Goal: Transaction & Acquisition: Purchase product/service

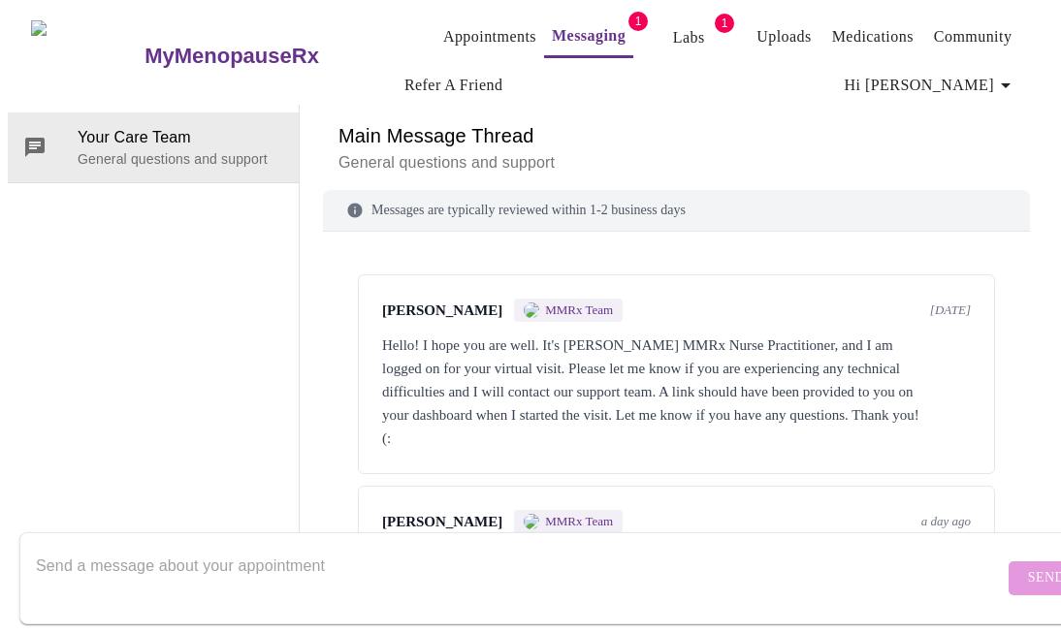
click at [673, 25] on link "Labs" at bounding box center [689, 37] width 32 height 27
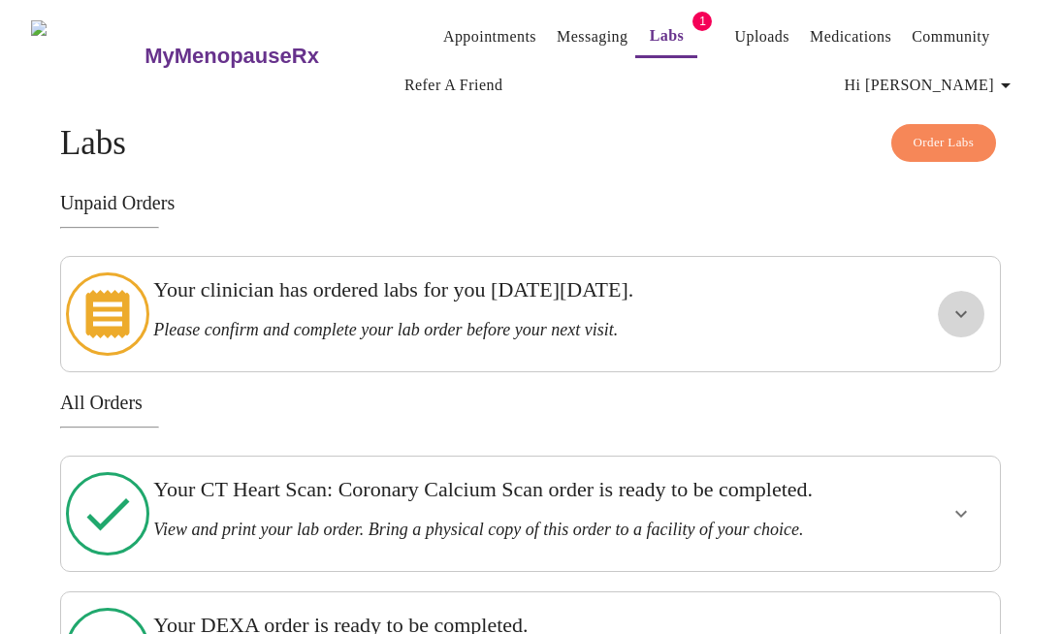
click at [967, 311] on icon "show more" at bounding box center [961, 314] width 12 height 7
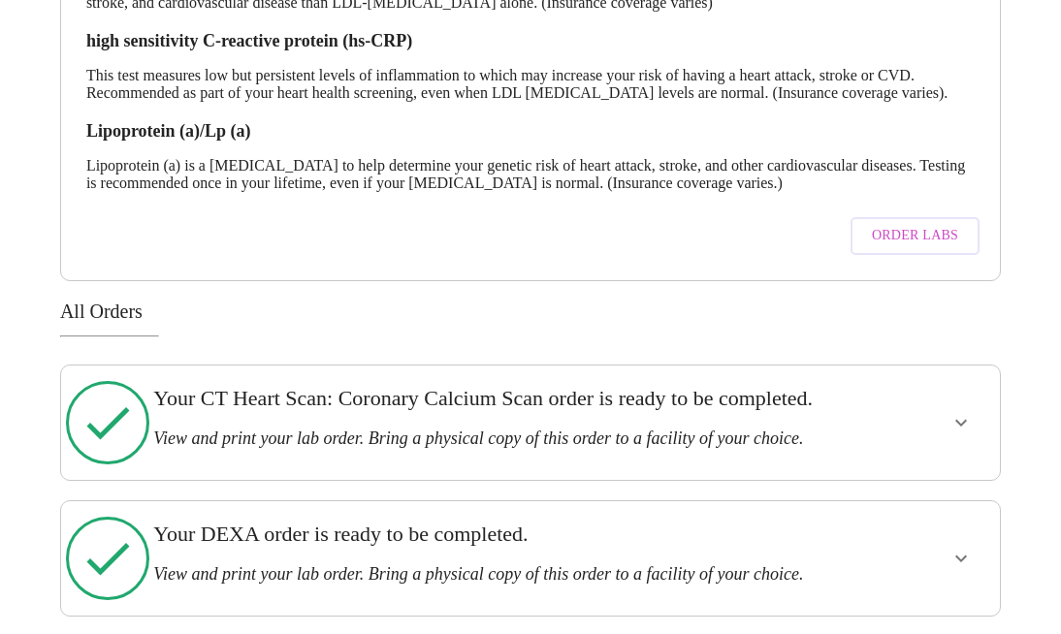
scroll to position [468, 0]
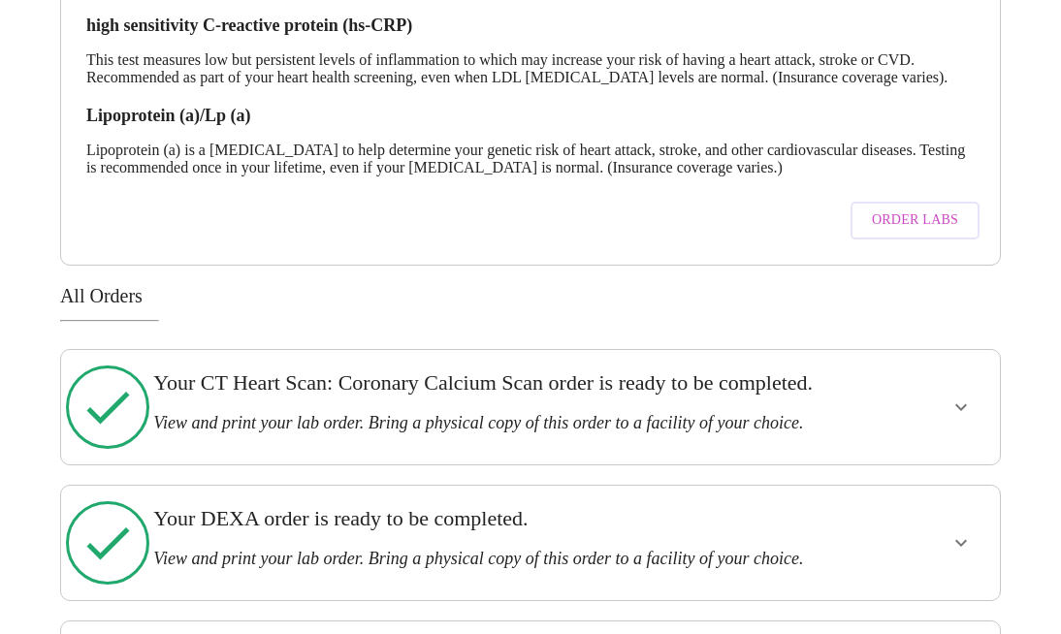
click at [964, 419] on icon "show more" at bounding box center [961, 407] width 23 height 23
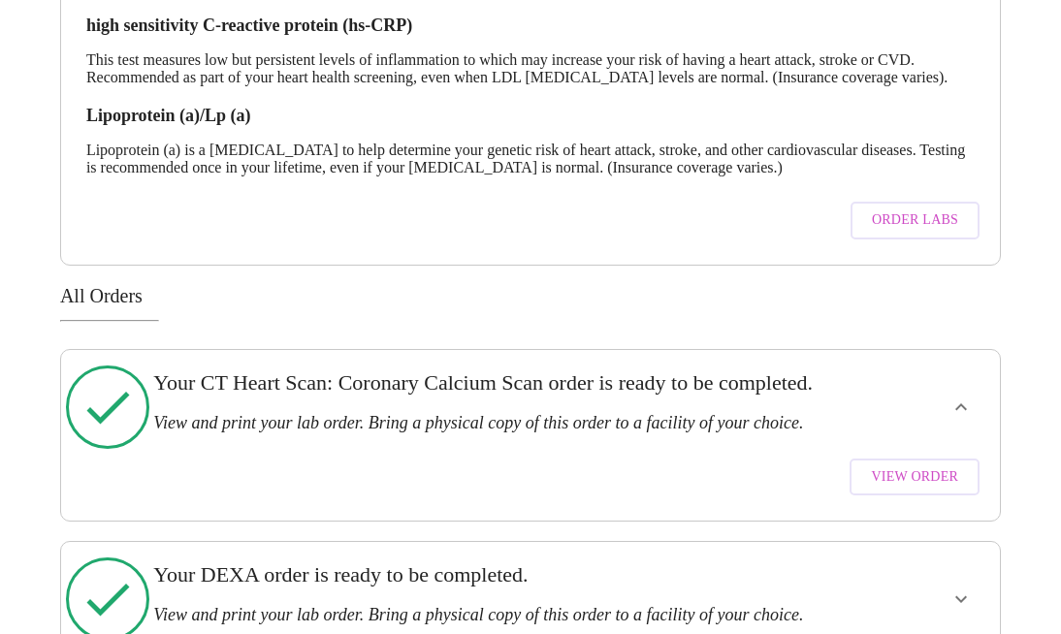
click at [904, 490] on span "View Order" at bounding box center [914, 478] width 87 height 24
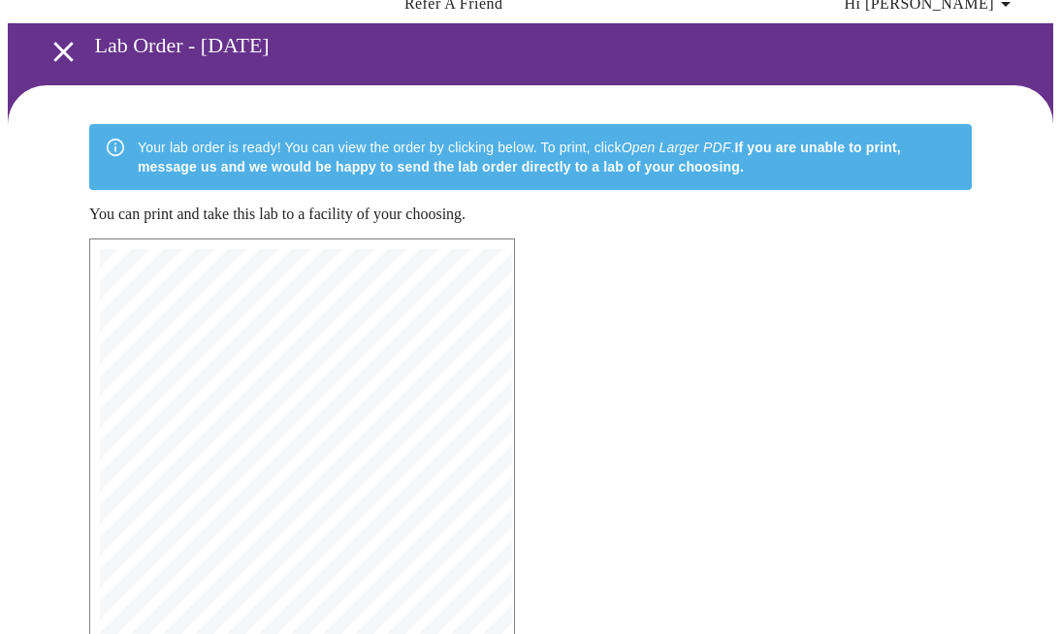
scroll to position [358, 0]
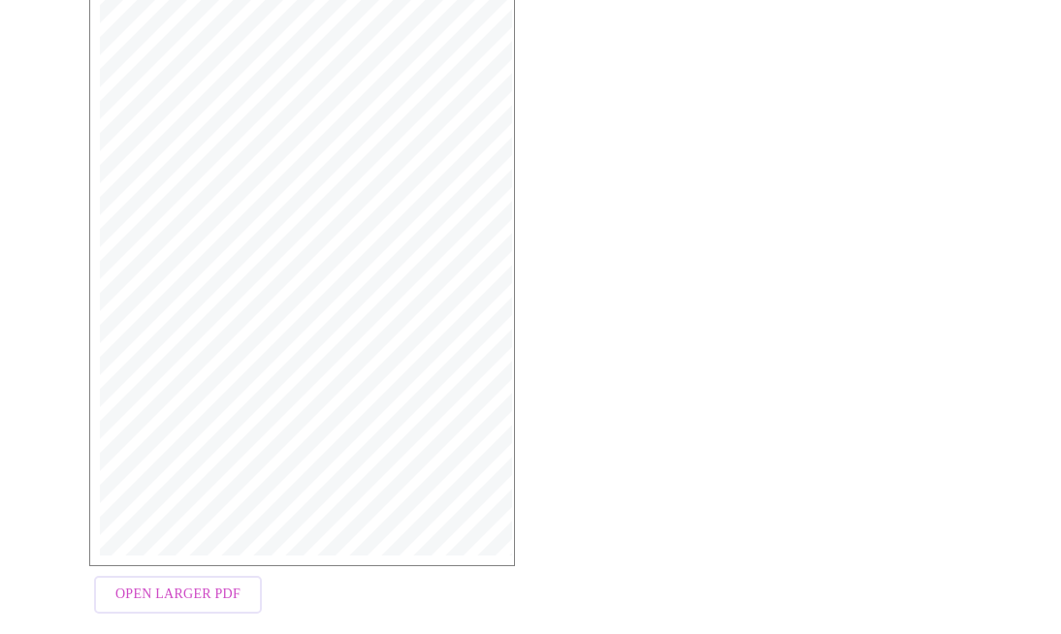
click at [165, 583] on span "Open Larger PDF" at bounding box center [177, 595] width 125 height 24
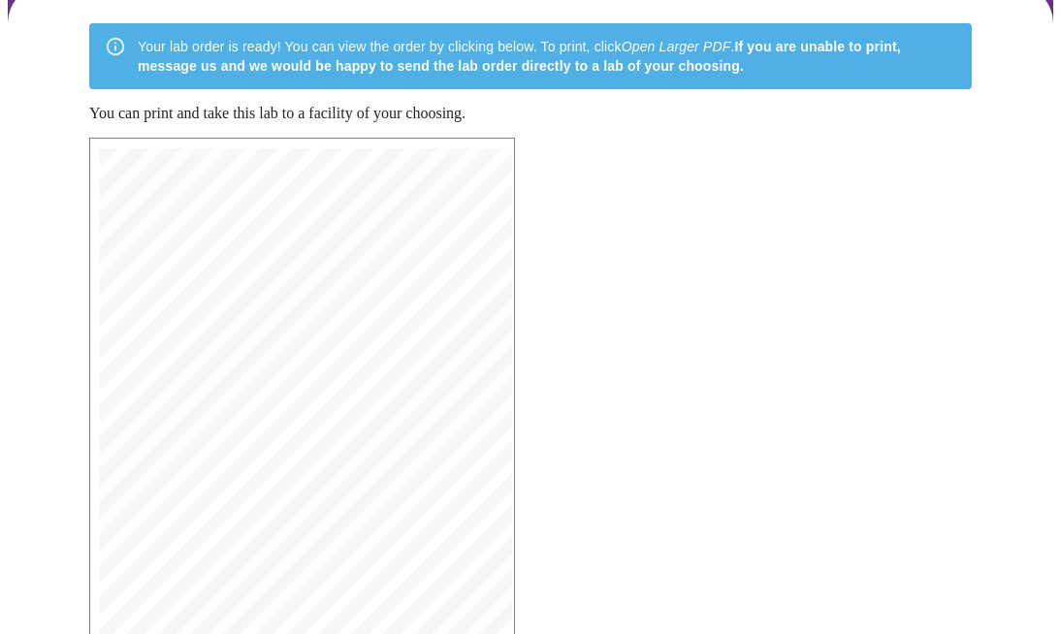
scroll to position [389, 0]
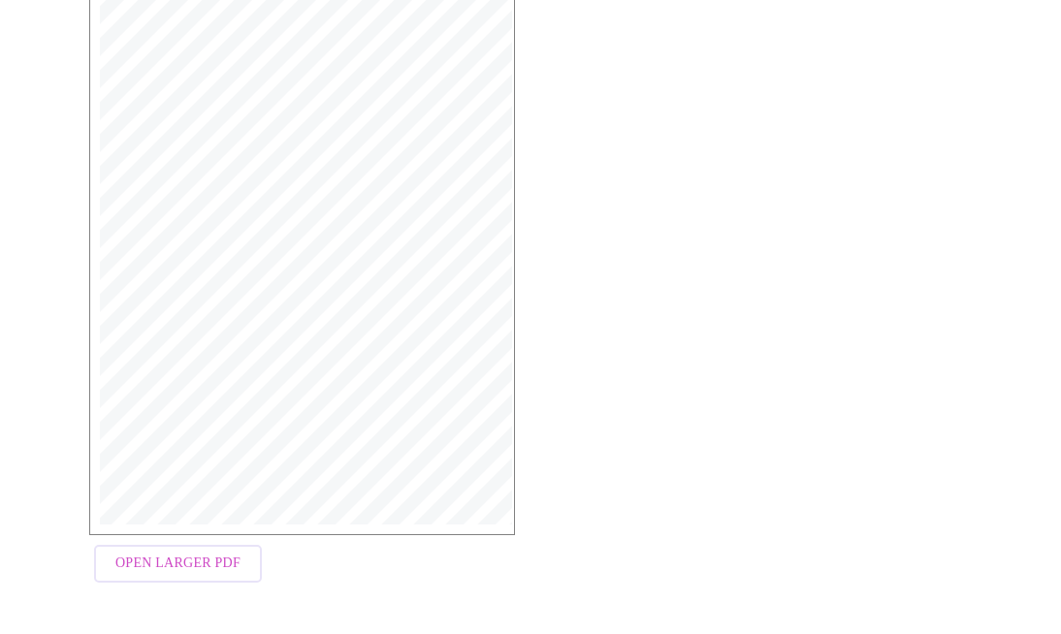
click at [180, 564] on span "Open Larger PDF" at bounding box center [177, 564] width 125 height 24
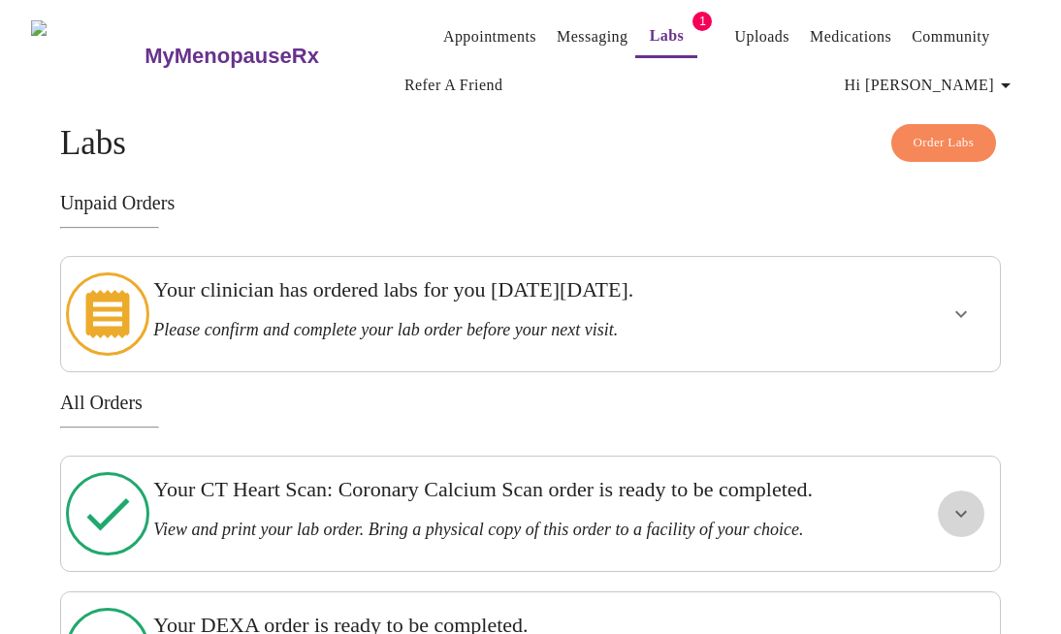
click at [967, 511] on icon "show more" at bounding box center [961, 514] width 12 height 7
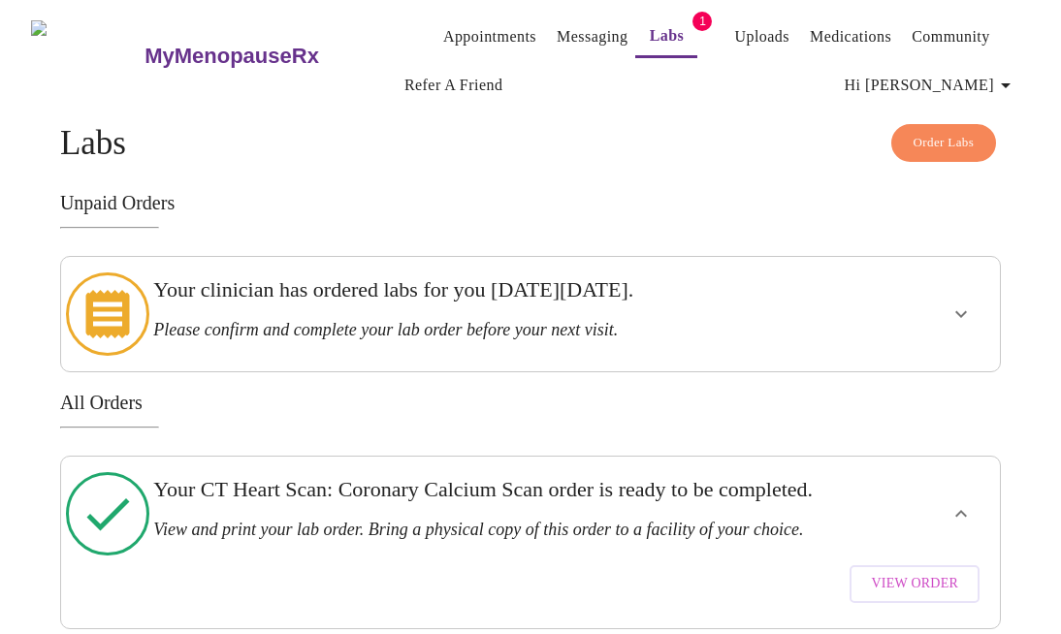
scroll to position [311, 0]
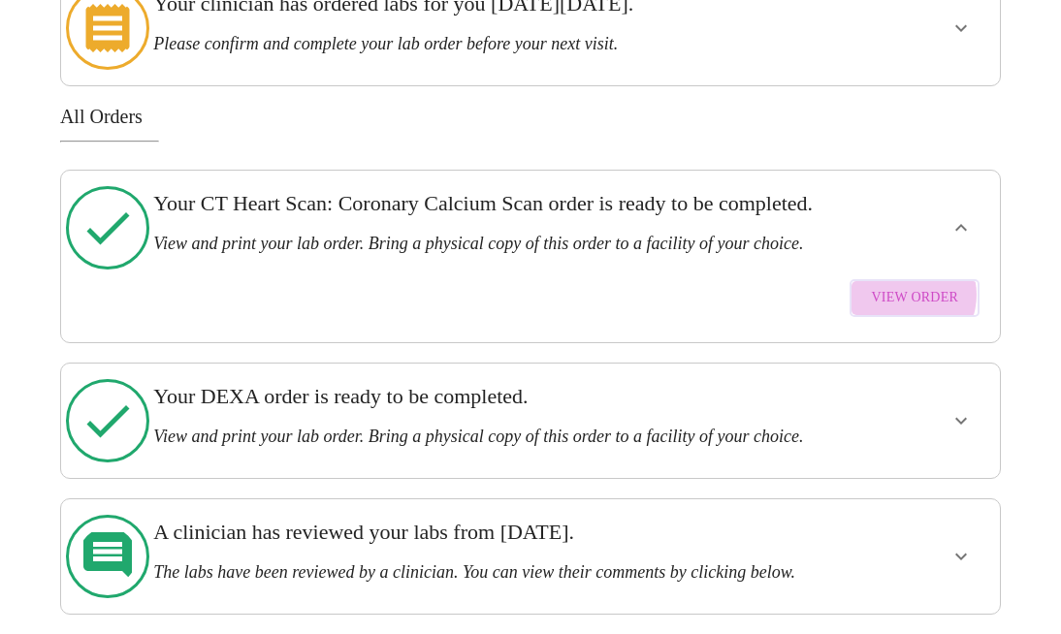
click at [918, 286] on span "View Order" at bounding box center [914, 298] width 87 height 24
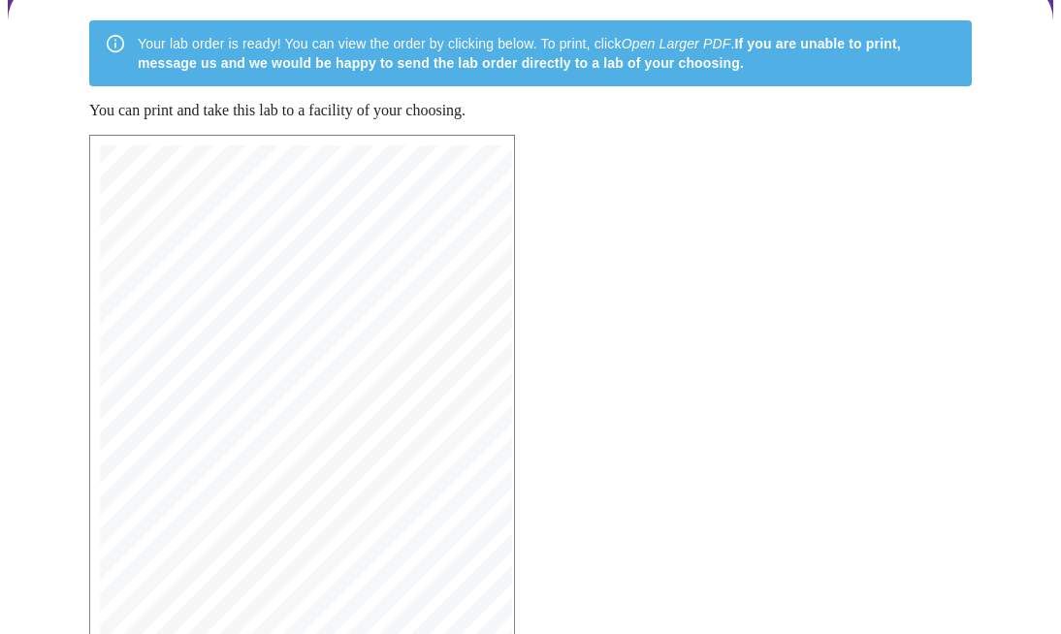
scroll to position [280, 0]
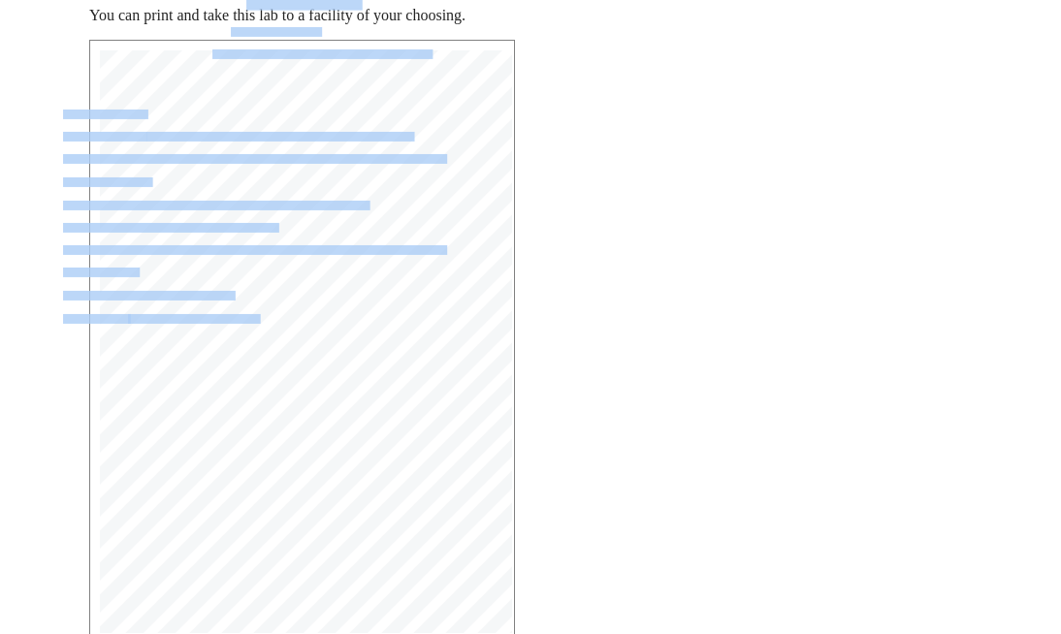
click at [159, 305] on div "MyMenopauseRx | 8/28/25, 9:28 PM MyMenopauseRx | 1 of 1 MyMenopauseRx 1604 N Ma…" at bounding box center [302, 341] width 404 height 583
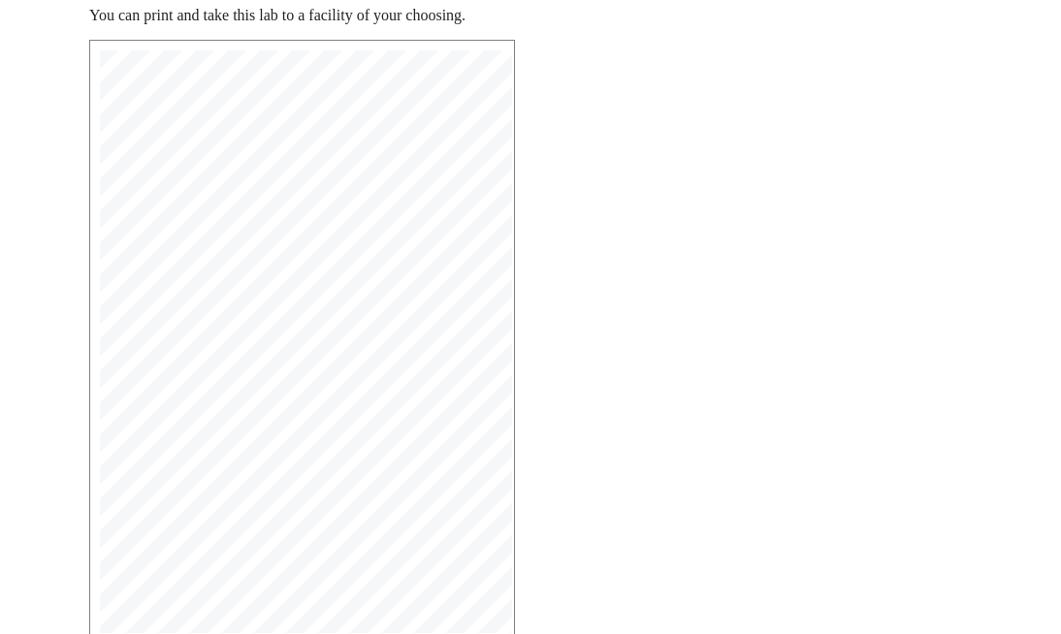
click at [633, 359] on div "MyMenopauseRx | 8/28/25, 9:28 PM MyMenopauseRx | 1 of 1 MyMenopauseRx 1604 N Ma…" at bounding box center [531, 370] width 914 height 693
drag, startPoint x: 140, startPoint y: 307, endPoint x: 224, endPoint y: 311, distance: 84.5
click at [224, 314] on span "N95.1: Menopause/Perimenopause Symptoms, E78.5: Hyperlipidemia, I10: Essential …" at bounding box center [324, 318] width 392 height 9
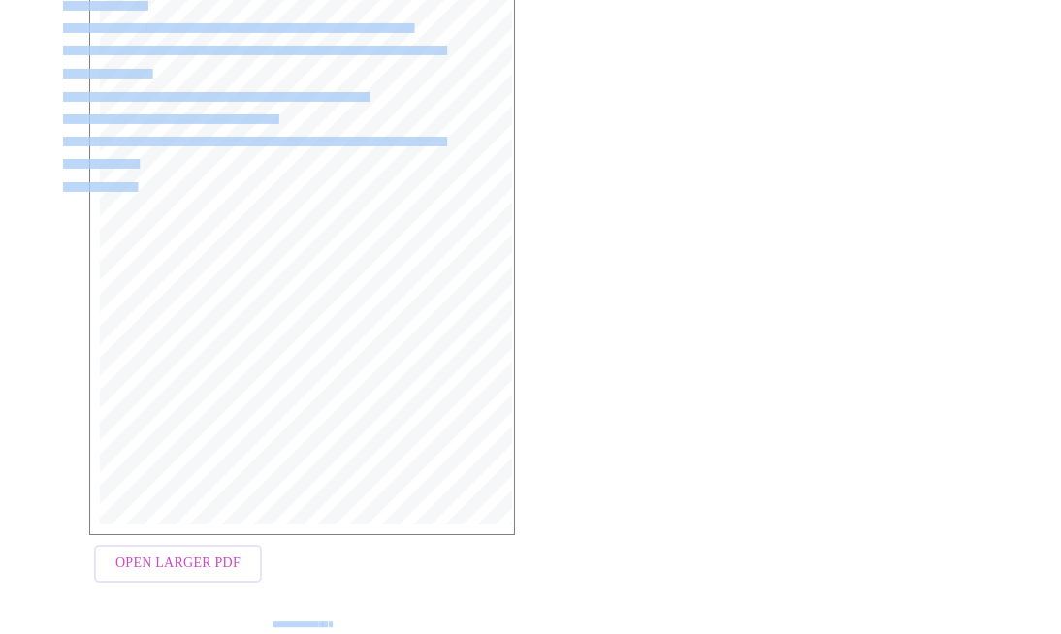
click at [141, 194] on div "MyMenopauseRx | 8/28/25, 9:28 PM MyMenopauseRx | 1 of 1 MyMenopauseRx 1604 N Ma…" at bounding box center [302, 233] width 404 height 583
click at [186, 553] on span "Open Larger PDF" at bounding box center [177, 564] width 125 height 24
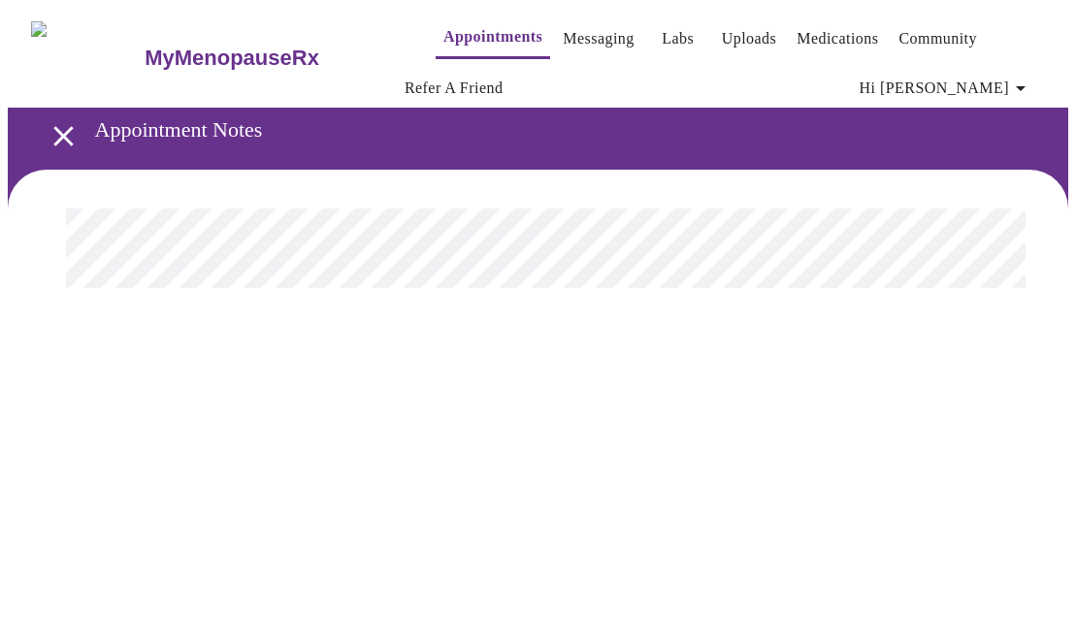
click at [695, 71] on span "Appointments Messaging Labs Uploads Medications Community Refer a Friend Hi Jam…" at bounding box center [721, 58] width 648 height 100
click at [662, 36] on link "Labs" at bounding box center [678, 38] width 32 height 27
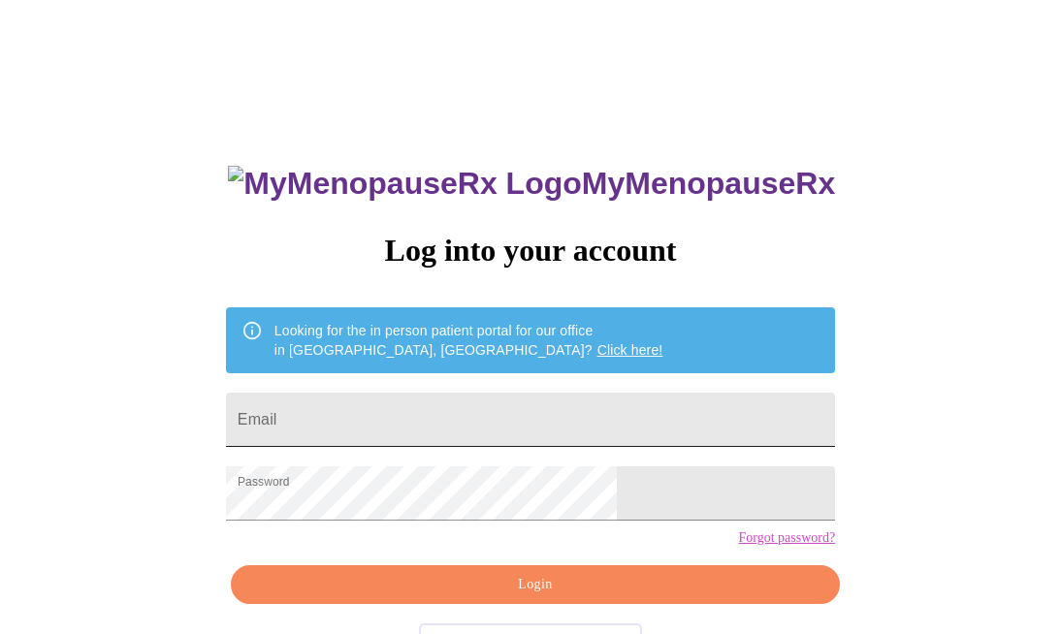
click at [421, 397] on input "Email" at bounding box center [530, 420] width 609 height 54
type input "[EMAIL_ADDRESS][DOMAIN_NAME]"
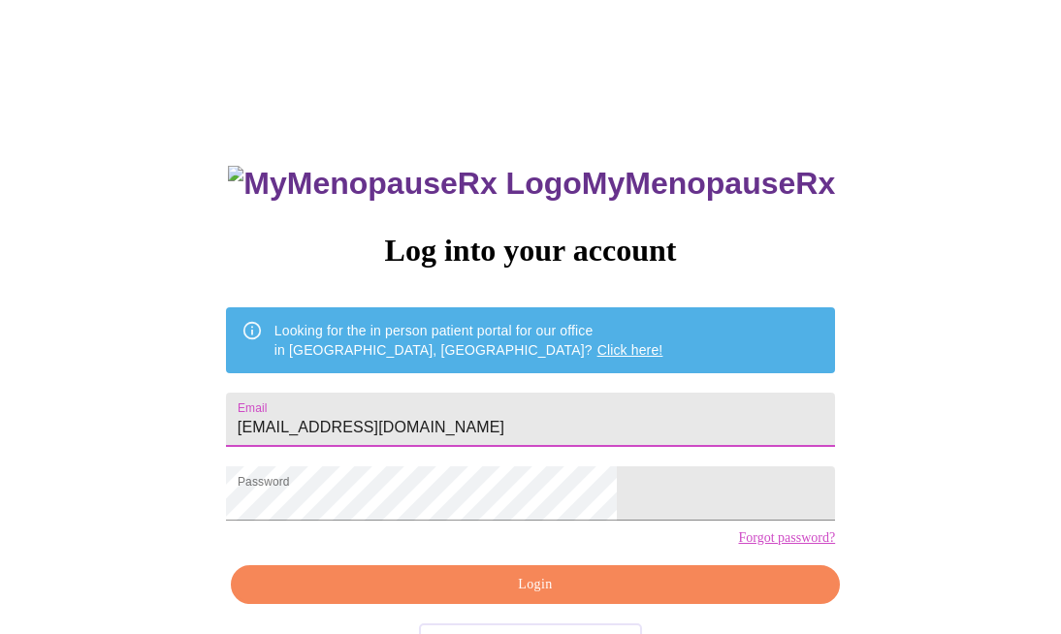
drag, startPoint x: 488, startPoint y: 622, endPoint x: 503, endPoint y: 622, distance: 15.5
click at [488, 598] on span "Login" at bounding box center [535, 585] width 565 height 24
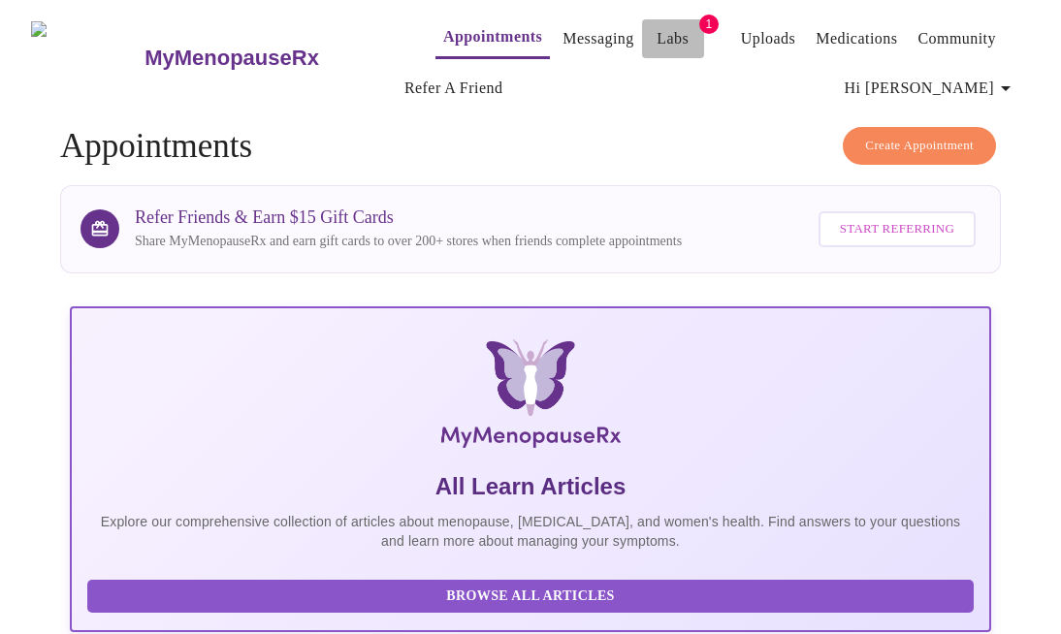
click at [657, 31] on link "Labs" at bounding box center [673, 38] width 32 height 27
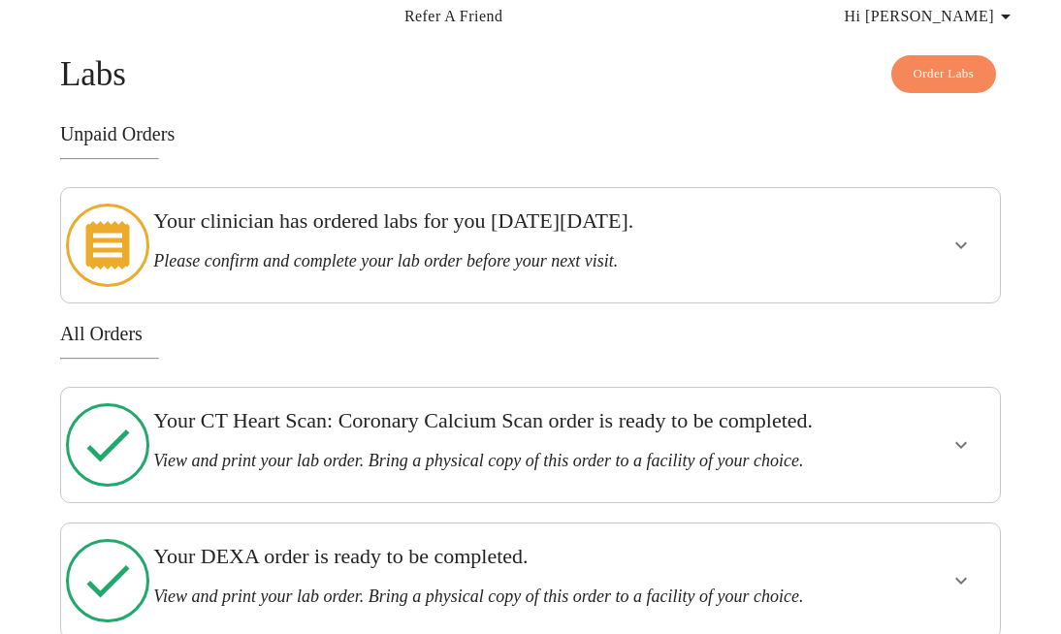
scroll to position [70, 0]
click at [961, 233] on icon "show more" at bounding box center [961, 244] width 23 height 23
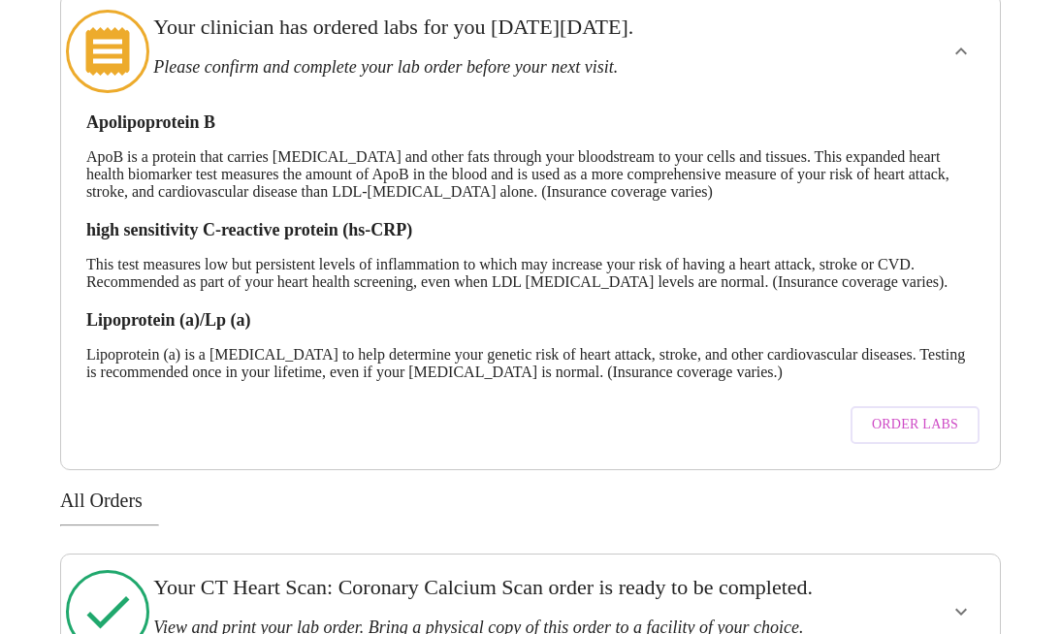
scroll to position [269, 0]
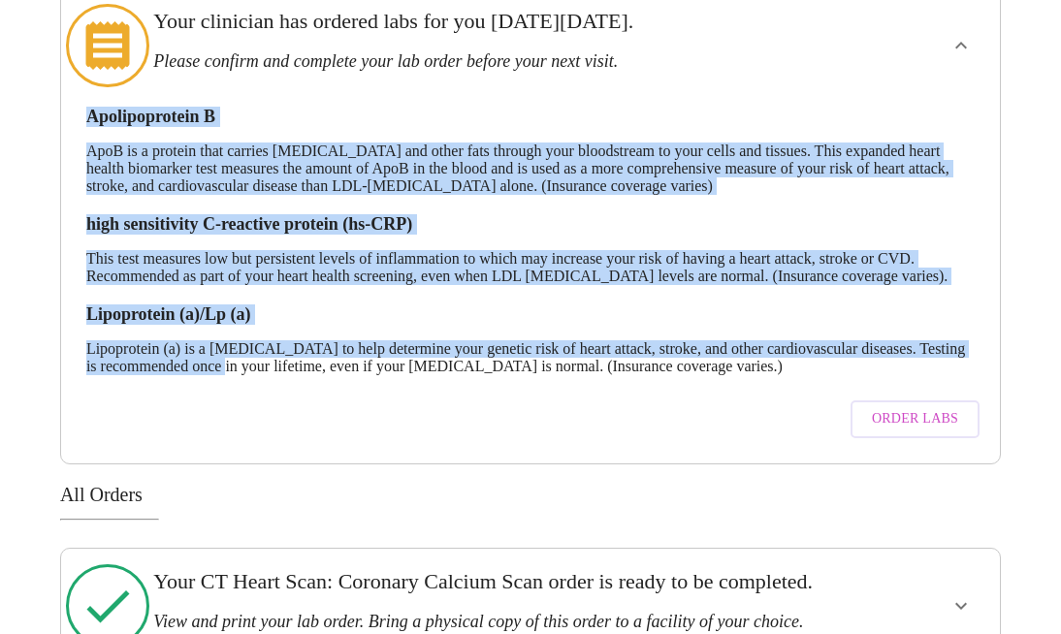
drag, startPoint x: 78, startPoint y: 95, endPoint x: 262, endPoint y: 386, distance: 344.5
click at [262, 386] on div "Apolipoprotein B ApoB is a protein that carries [MEDICAL_DATA] and other fats t…" at bounding box center [531, 267] width 908 height 361
copy div "Apolipoprotein B ApoB is a protein that carries [MEDICAL_DATA] and other fats t…"
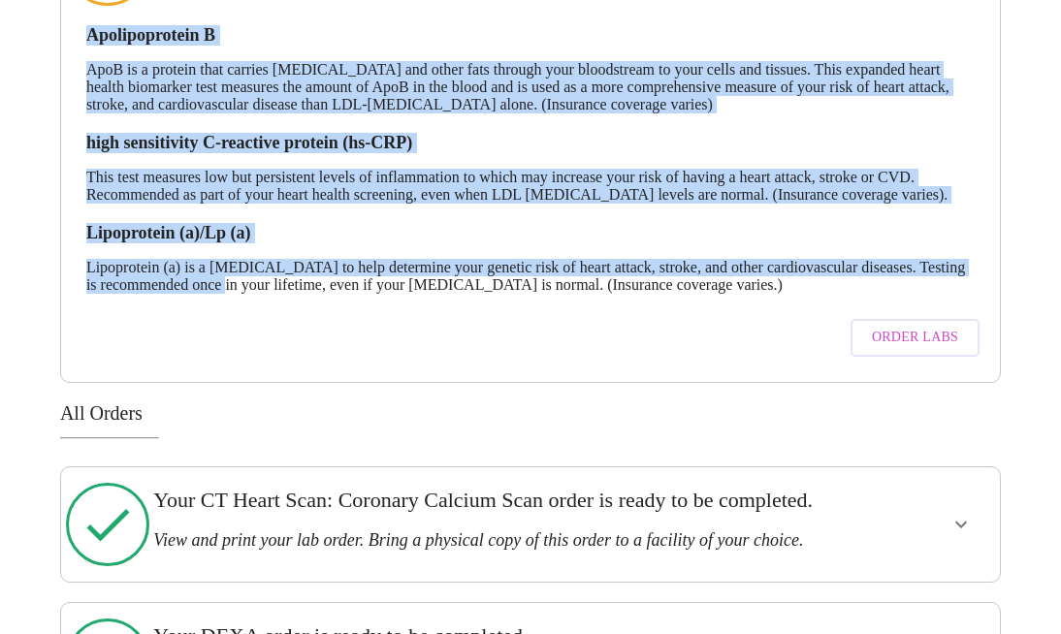
scroll to position [352, 0]
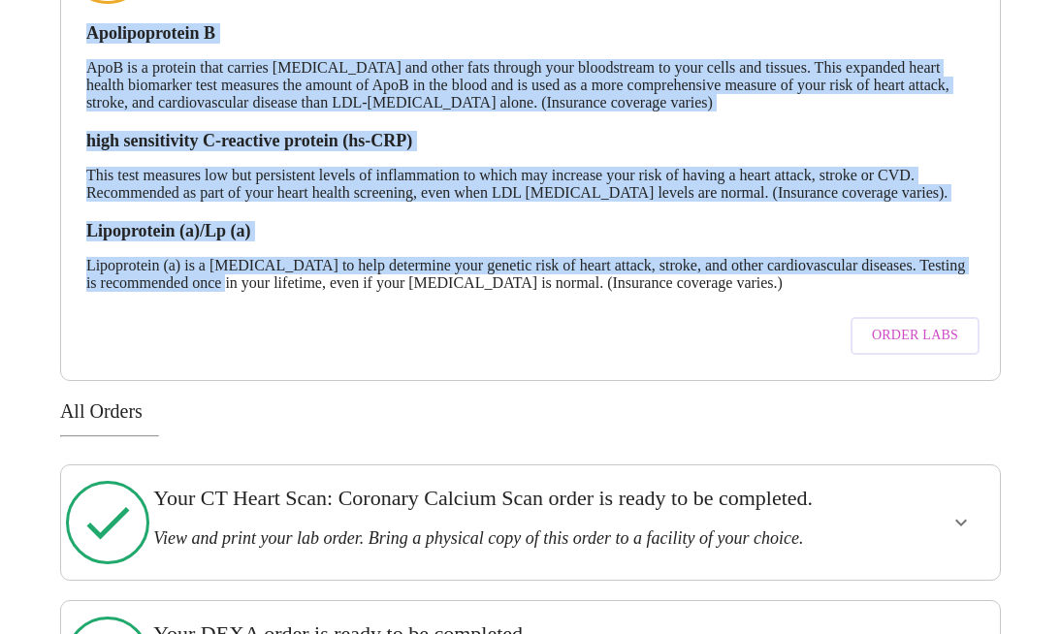
click at [896, 327] on link "Order Labs" at bounding box center [915, 335] width 139 height 57
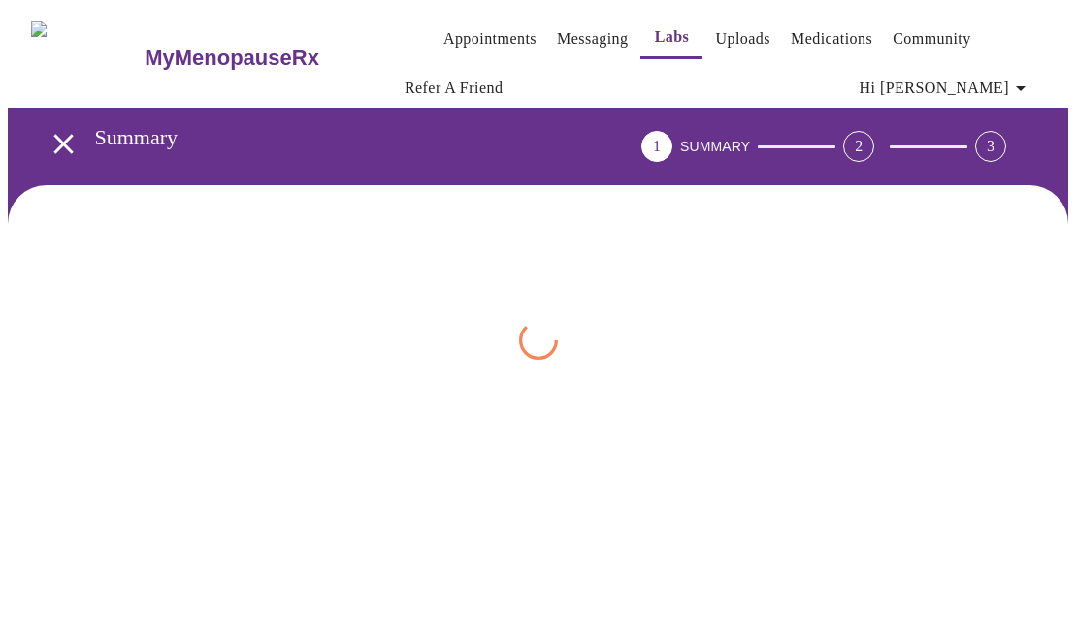
click at [896, 334] on div at bounding box center [537, 340] width 897 height 39
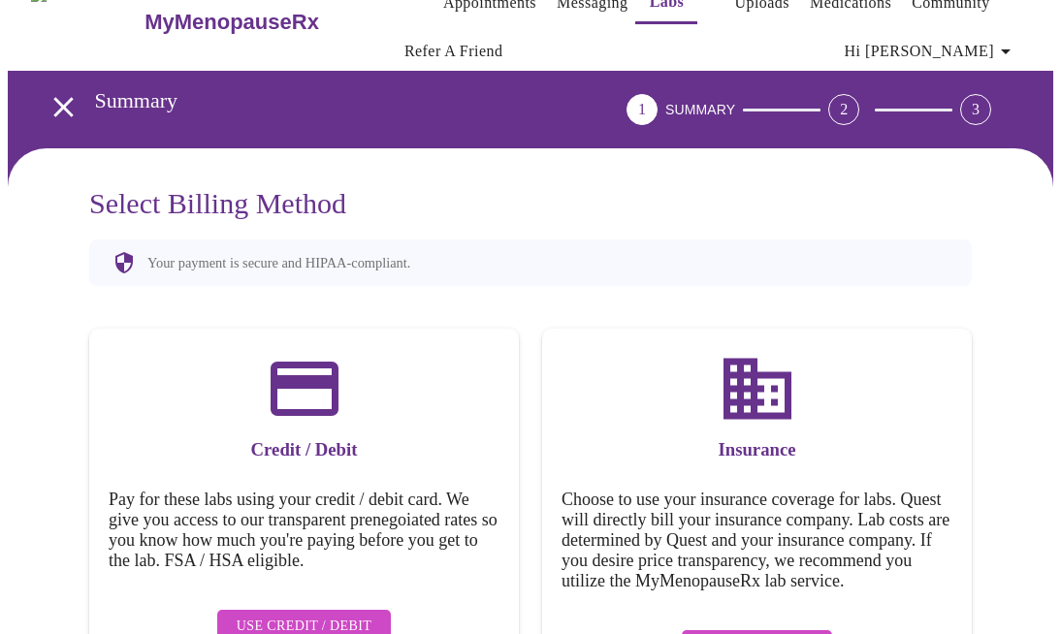
scroll to position [99, 0]
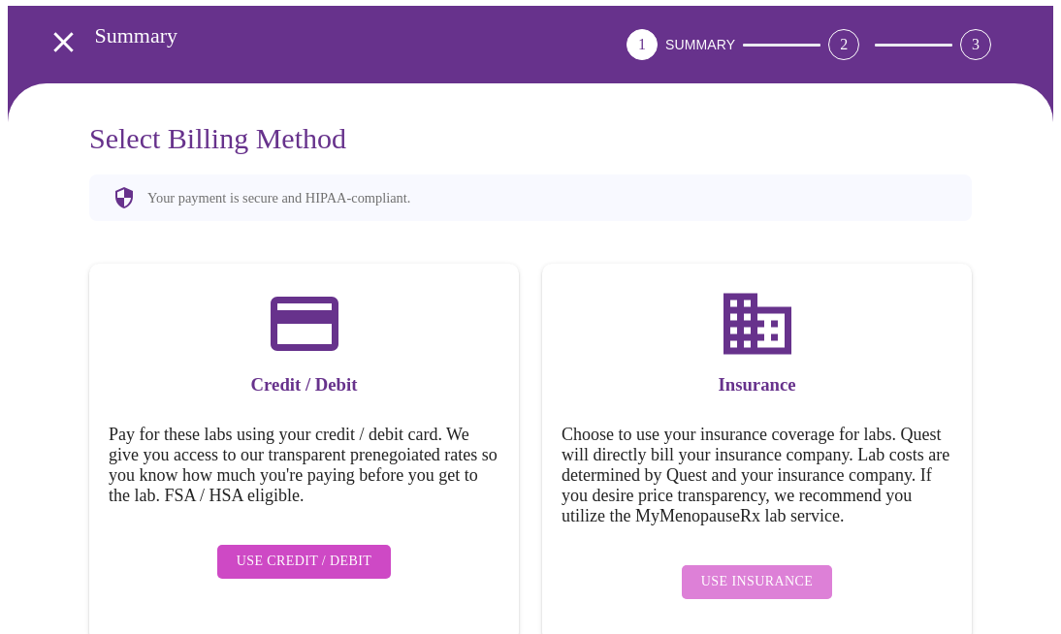
click at [766, 583] on span "Use Insurance" at bounding box center [757, 582] width 112 height 24
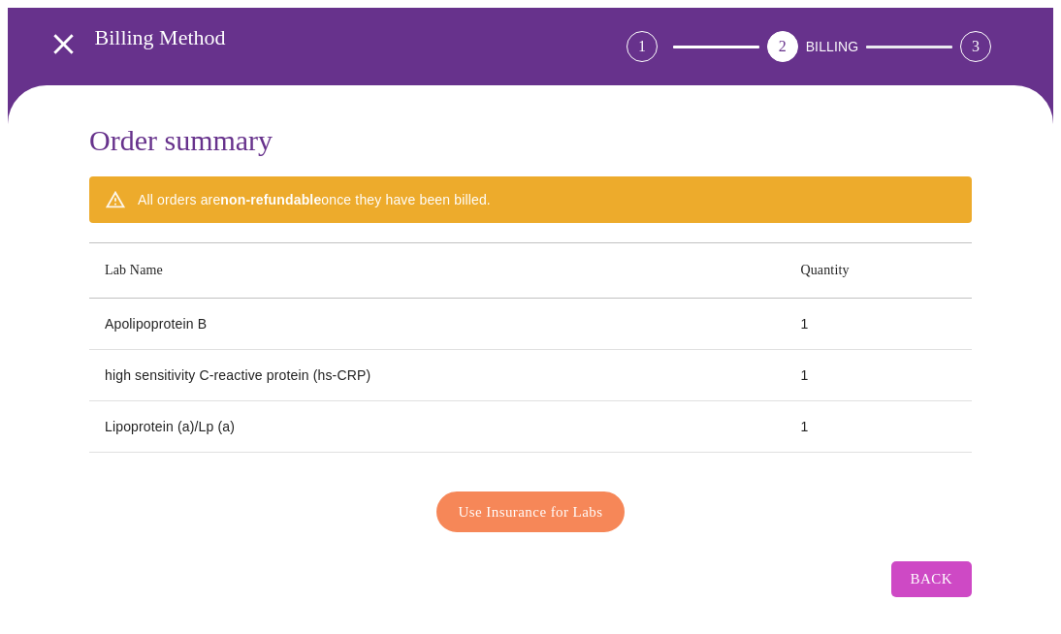
click at [533, 501] on span "Use Insurance for Labs" at bounding box center [531, 512] width 145 height 25
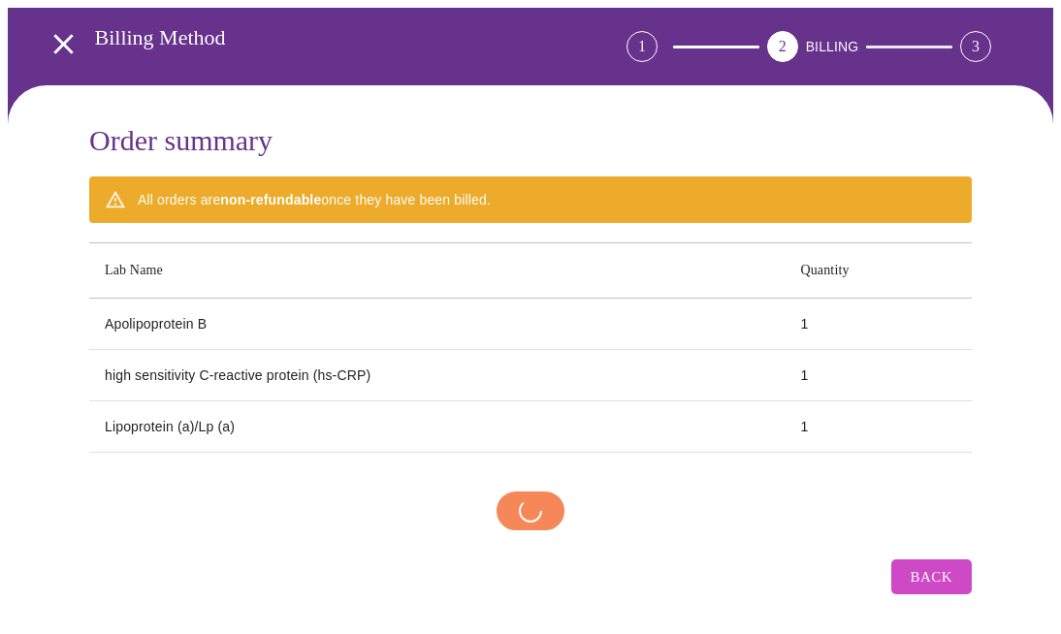
scroll to position [95, 0]
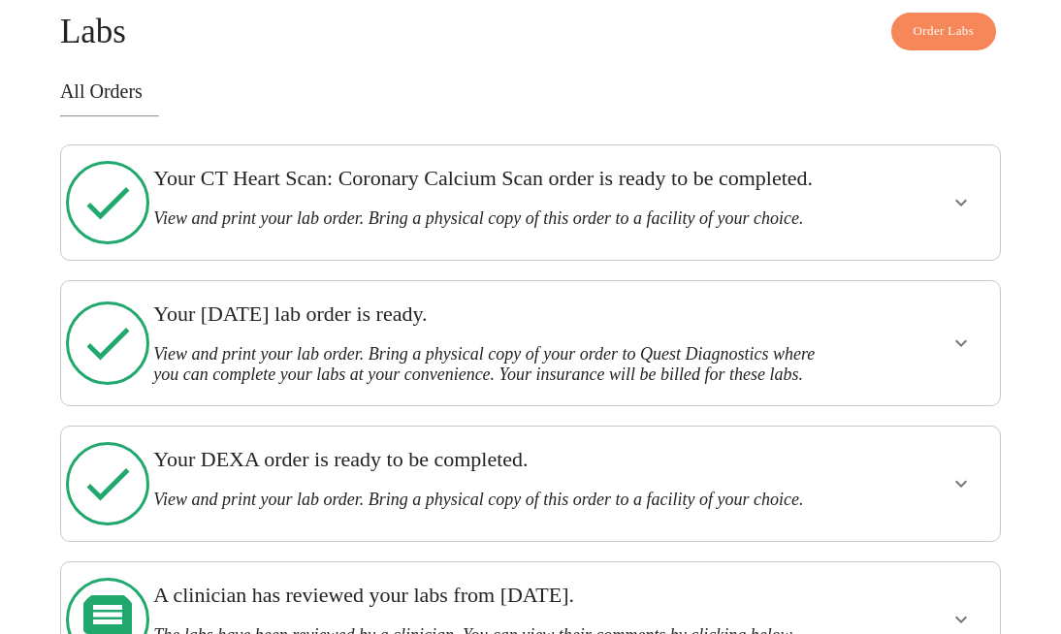
scroll to position [117, 0]
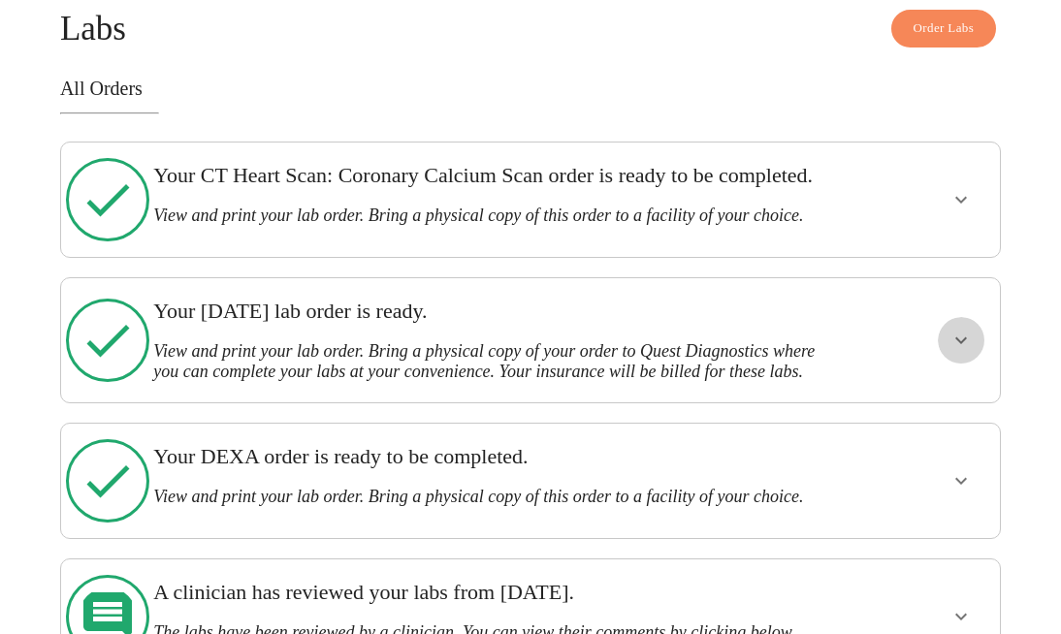
click at [957, 352] on icon "show more" at bounding box center [961, 340] width 23 height 23
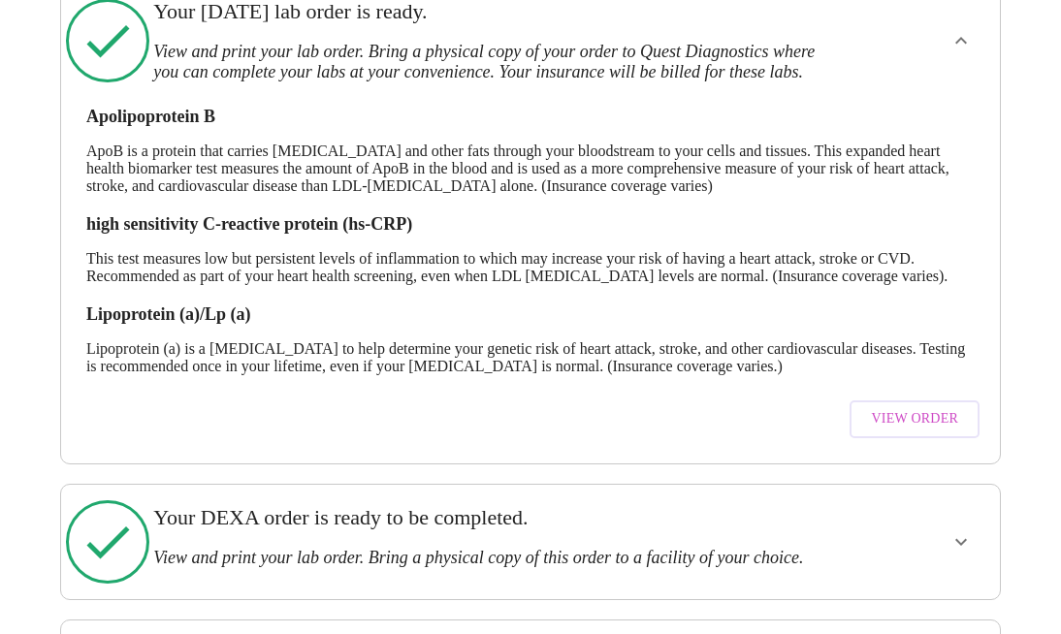
scroll to position [481, 0]
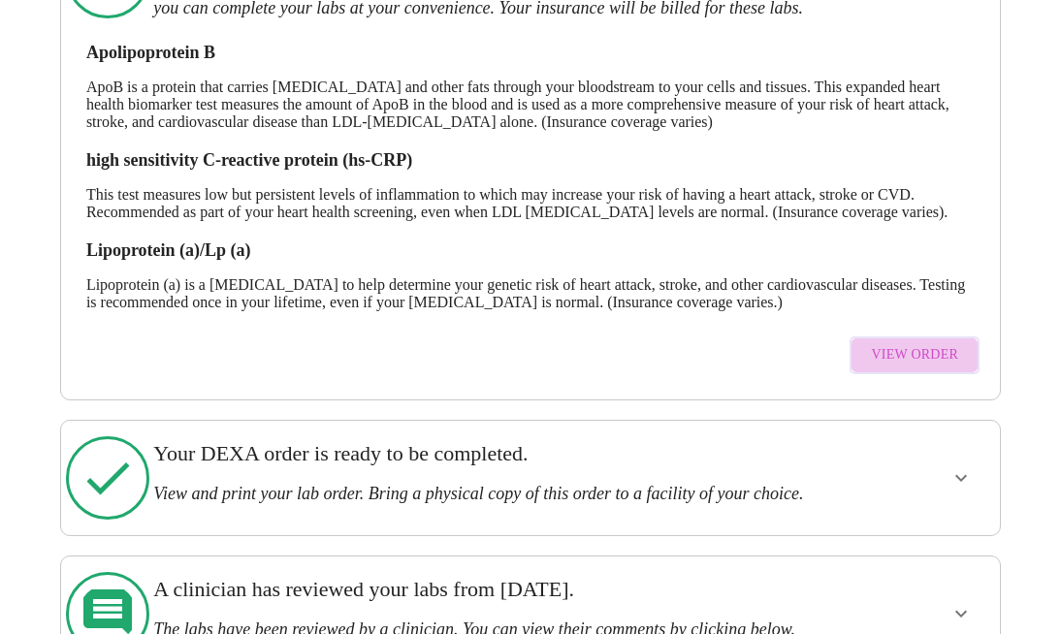
click at [933, 374] on button "View Order" at bounding box center [915, 356] width 130 height 38
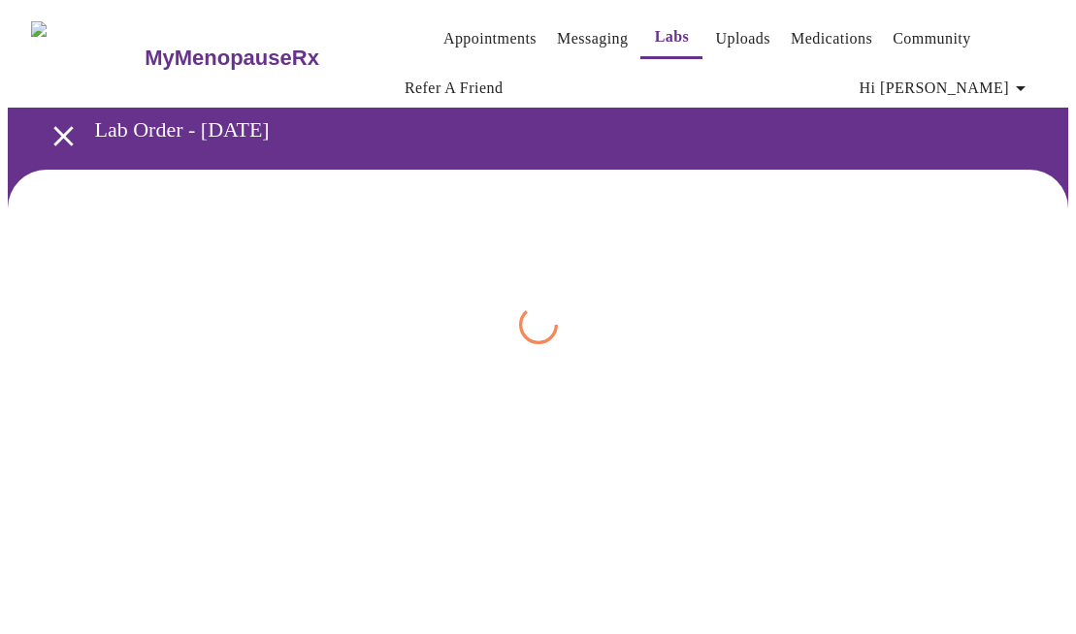
click at [927, 383] on div "MyMenopauseRx Appointments Messaging Labs Uploads Medications Community Refer a…" at bounding box center [538, 195] width 1060 height 375
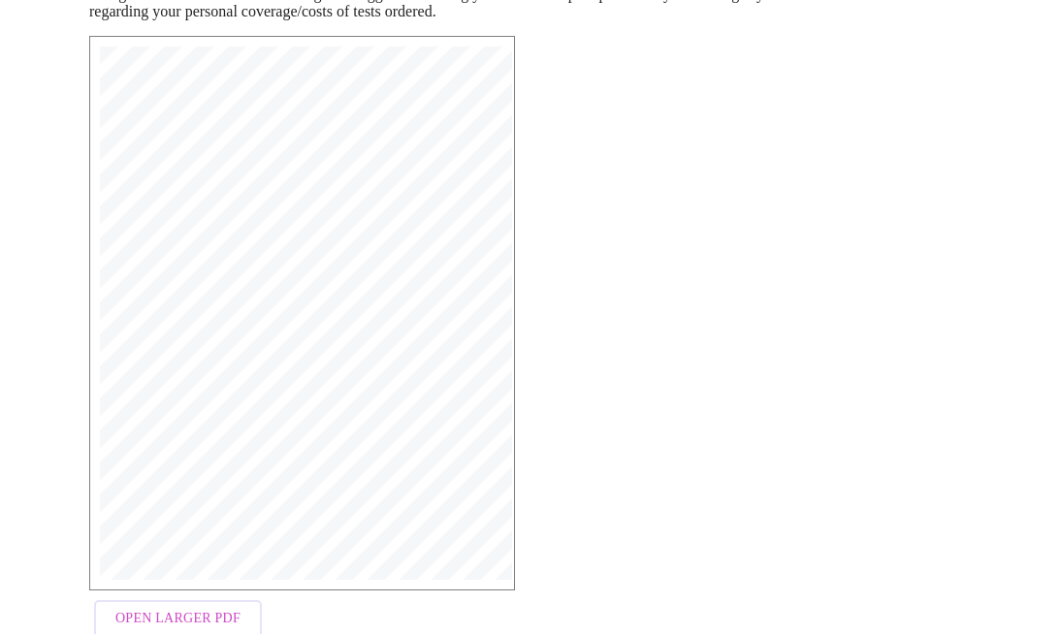
scroll to position [428, 0]
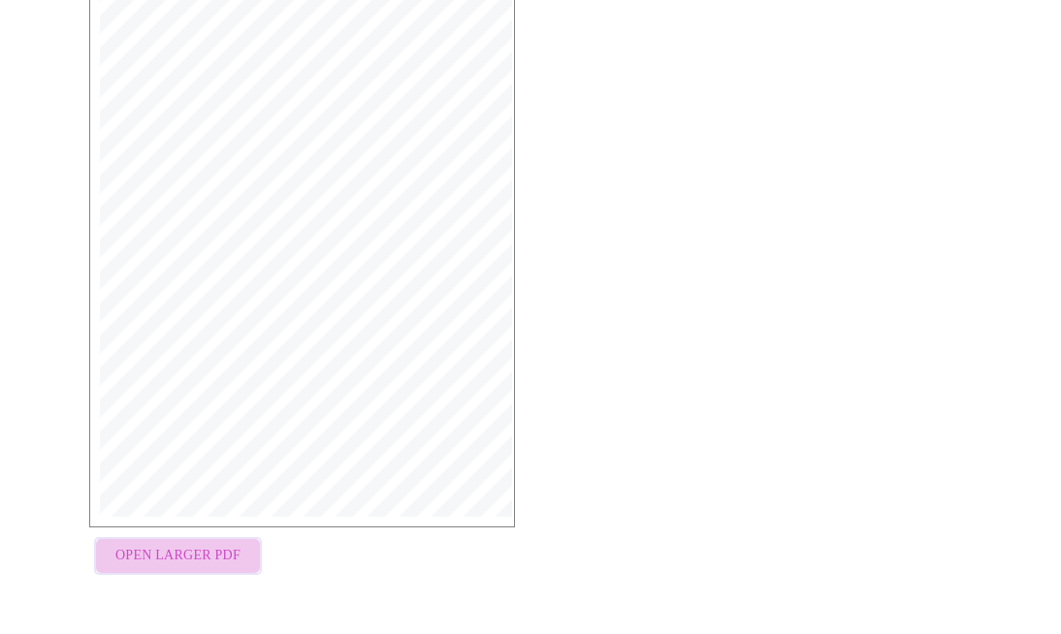
click at [176, 546] on span "Open Larger PDF" at bounding box center [177, 556] width 125 height 24
